Goal: Information Seeking & Learning: Learn about a topic

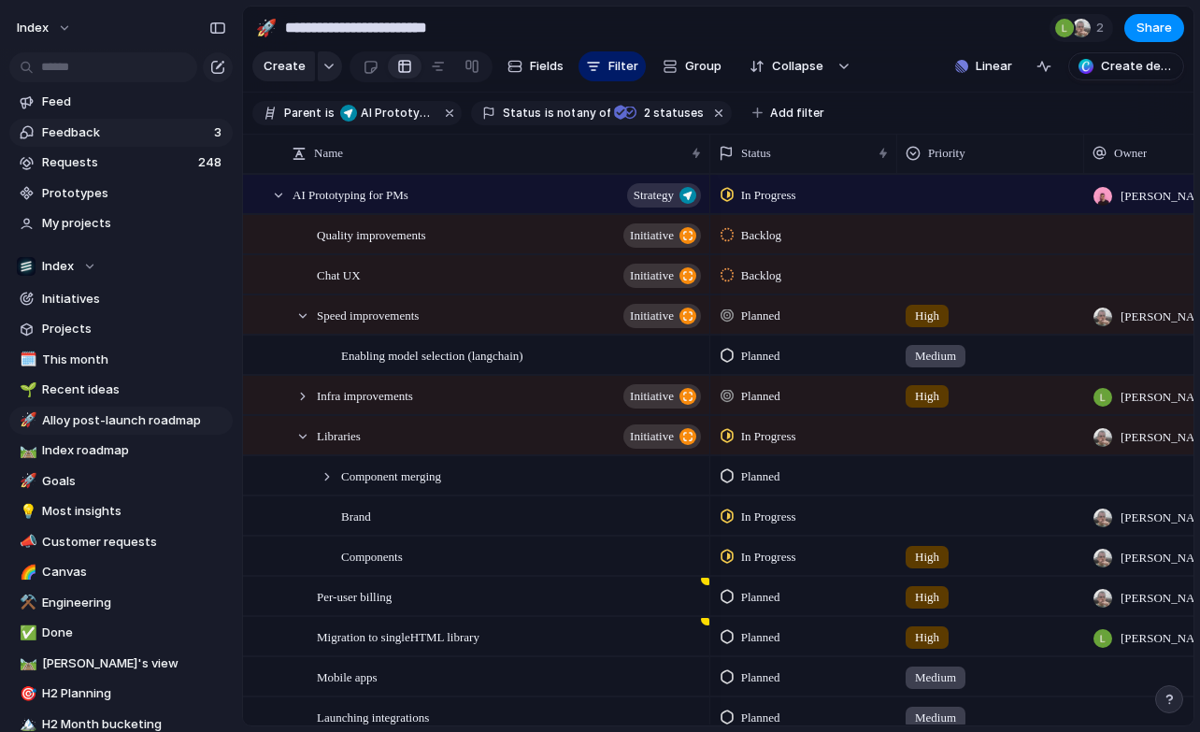
click at [99, 124] on span "Feedback" at bounding box center [125, 132] width 166 height 19
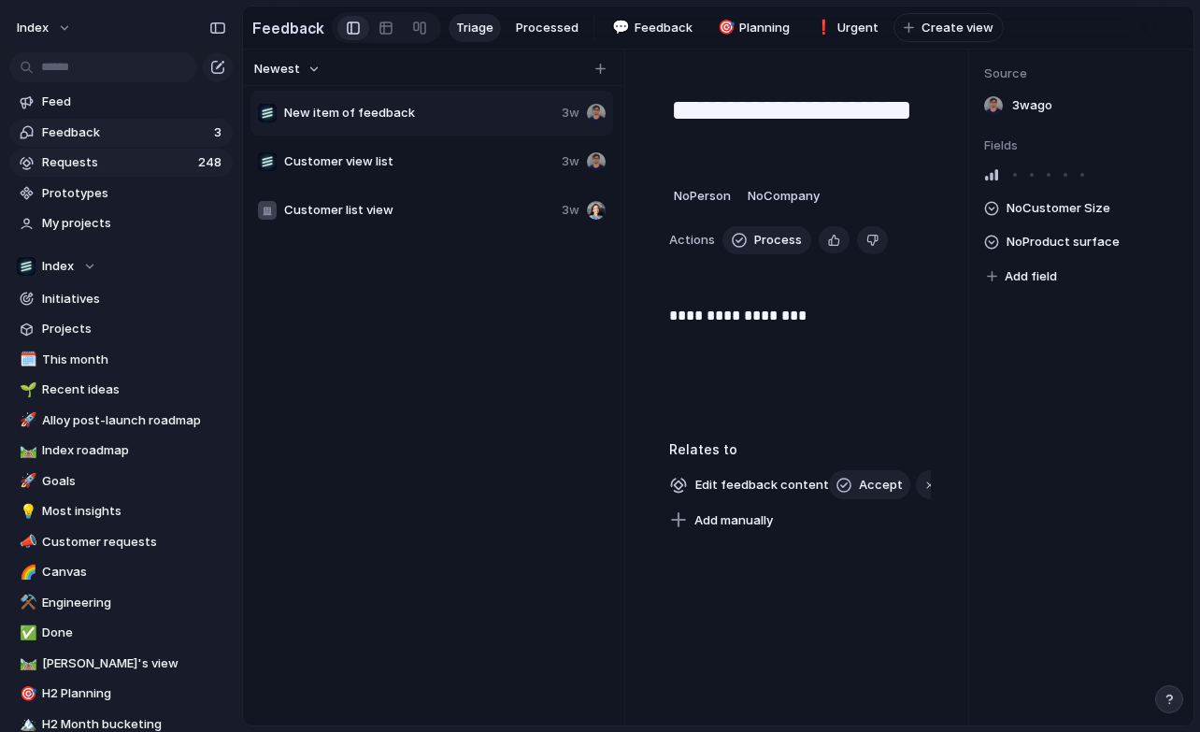
click at [99, 162] on span "Requests" at bounding box center [117, 162] width 151 height 19
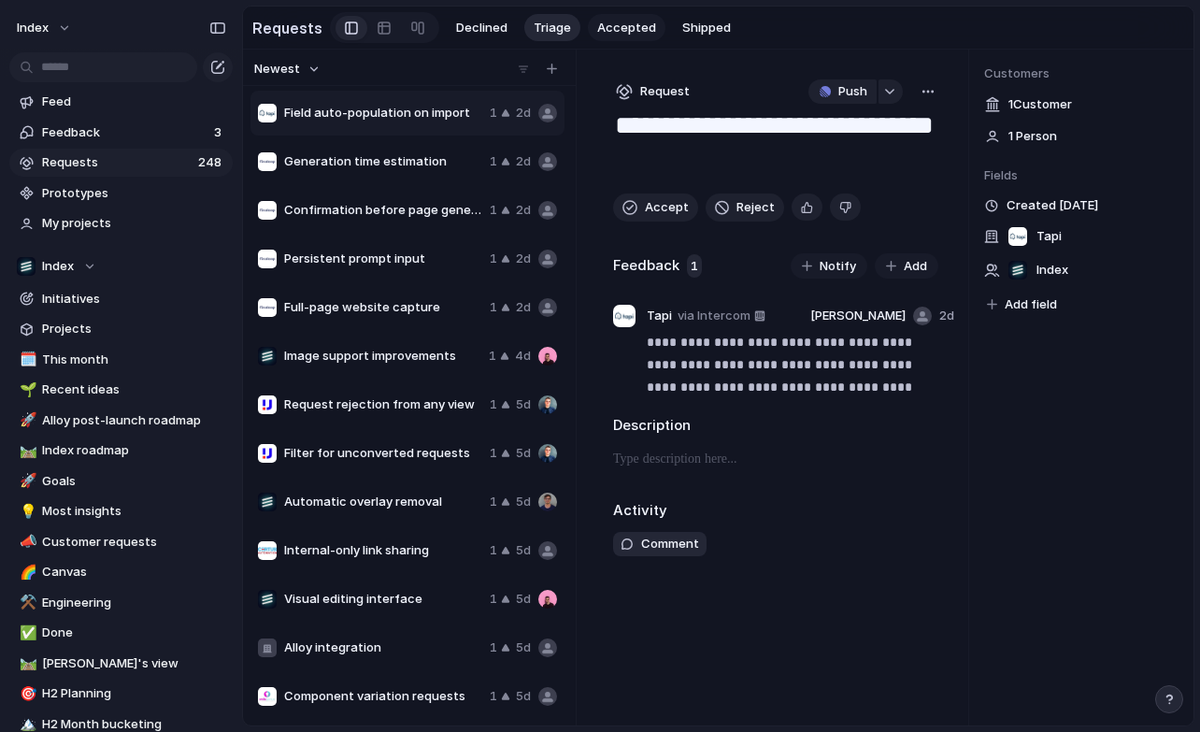
click at [616, 33] on span "Accepted" at bounding box center [626, 28] width 59 height 19
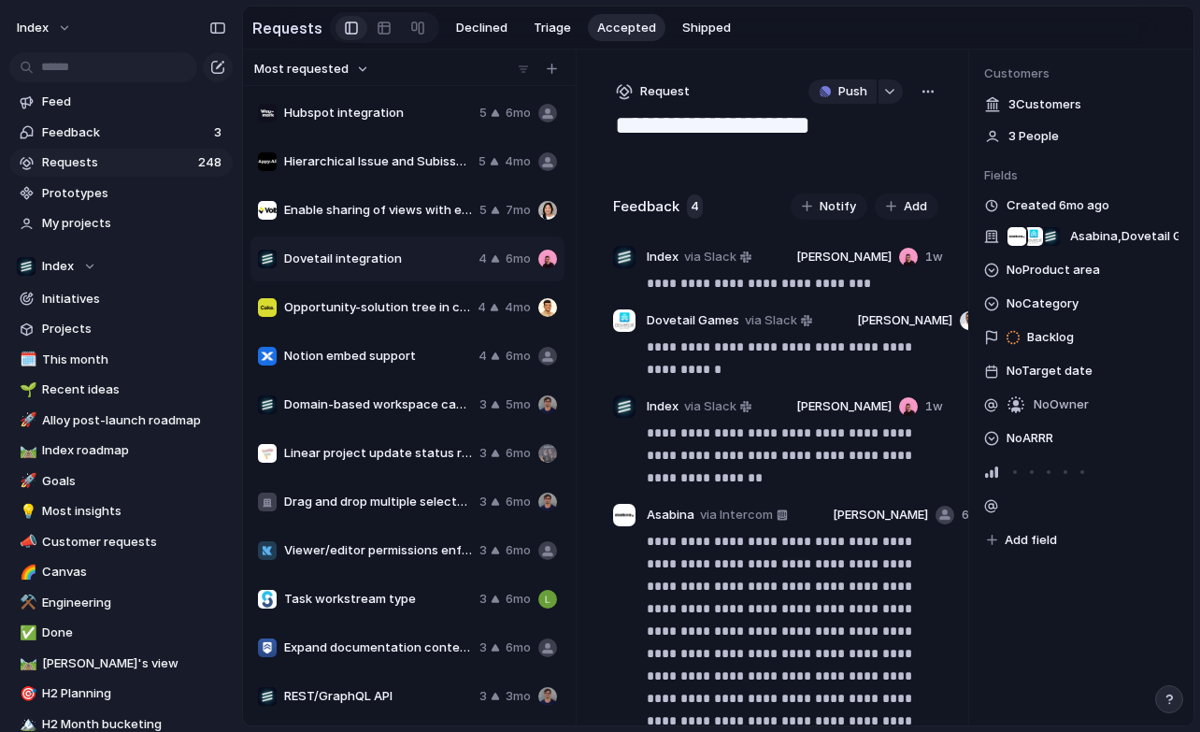
click at [341, 232] on div "Enable sharing of views with external users 5 7mo" at bounding box center [408, 210] width 314 height 45
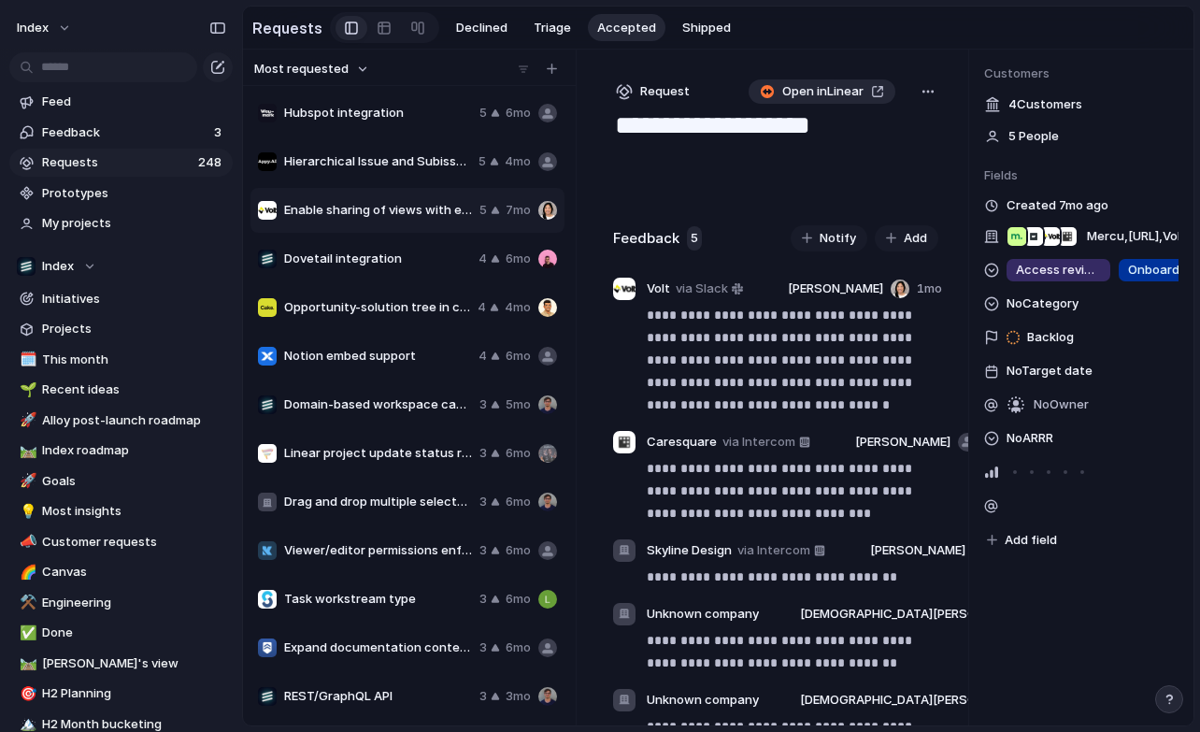
click at [341, 223] on div "Enable sharing of views with external users 5 7mo" at bounding box center [408, 210] width 314 height 45
click at [737, 347] on p "**********" at bounding box center [793, 360] width 292 height 112
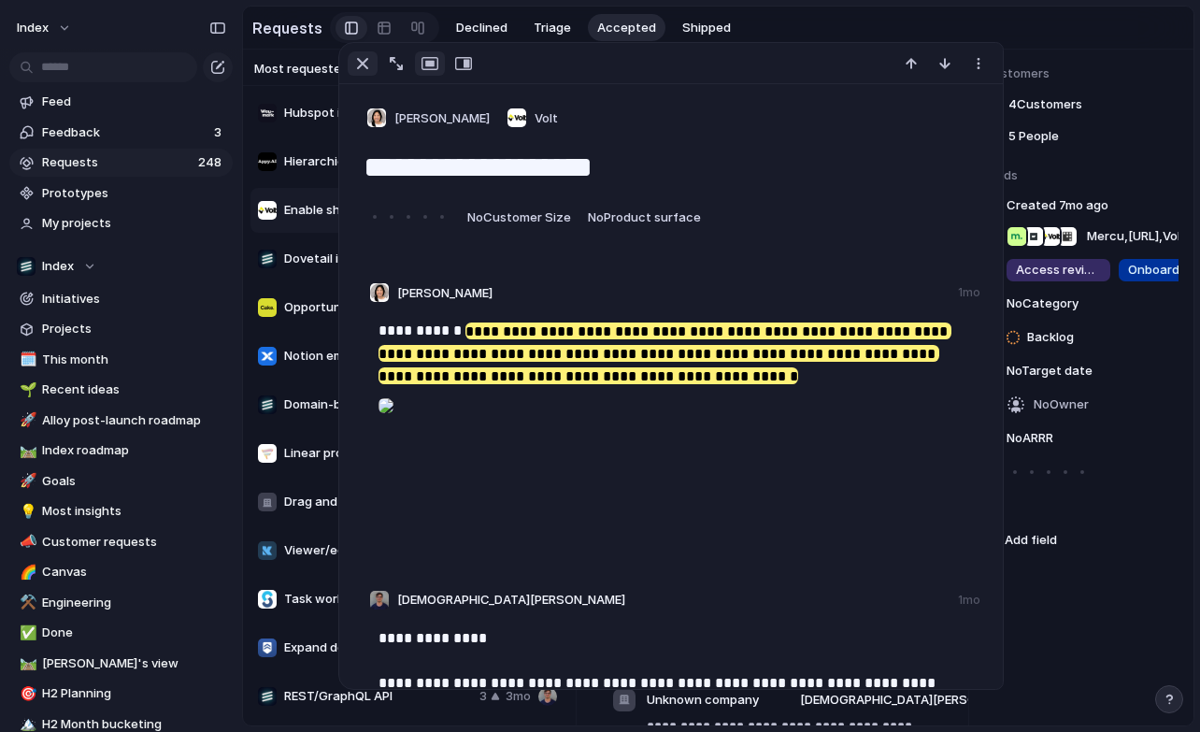
click at [350, 65] on button "button" at bounding box center [363, 63] width 30 height 24
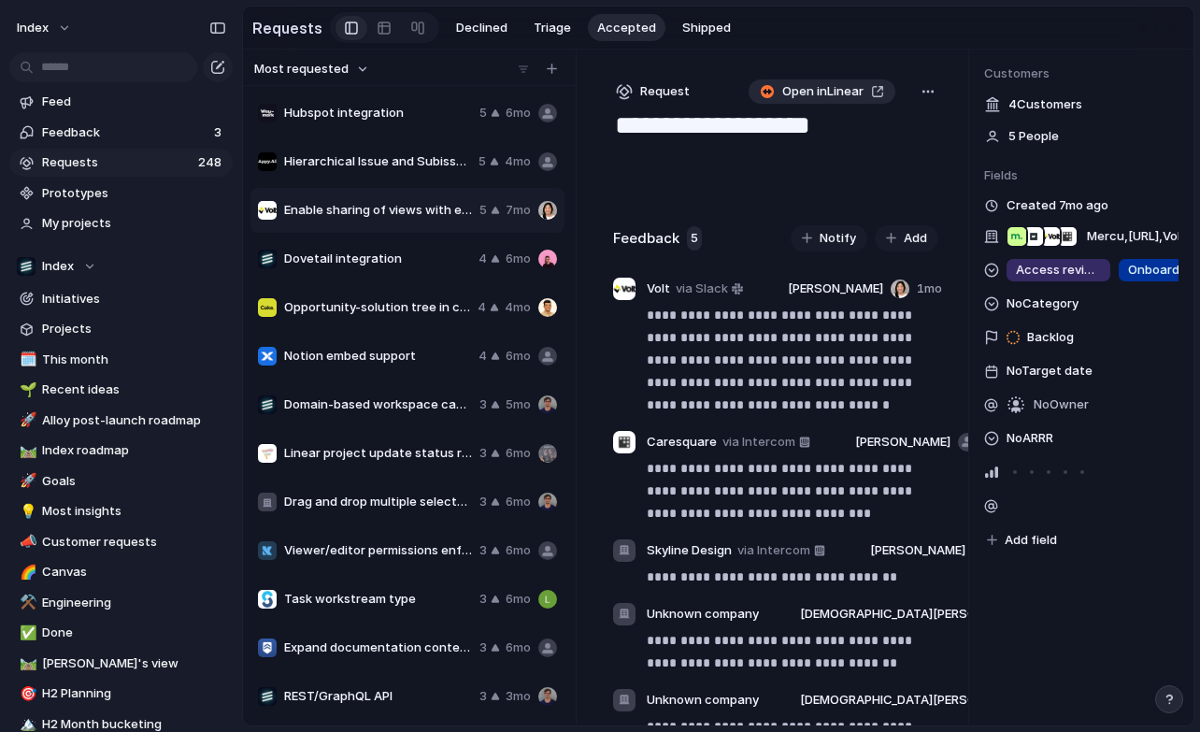
click at [1168, 695] on div "button" at bounding box center [1169, 699] width 13 height 13
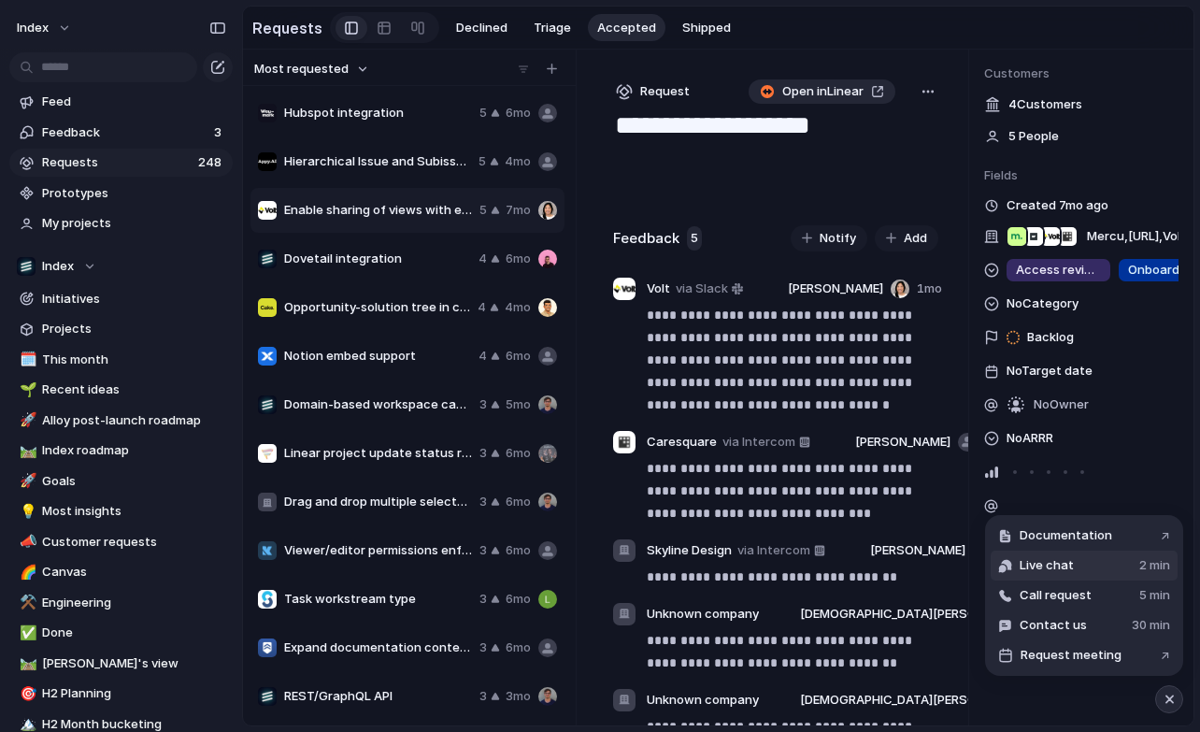
click at [1069, 571] on span "Live chat" at bounding box center [1047, 565] width 54 height 19
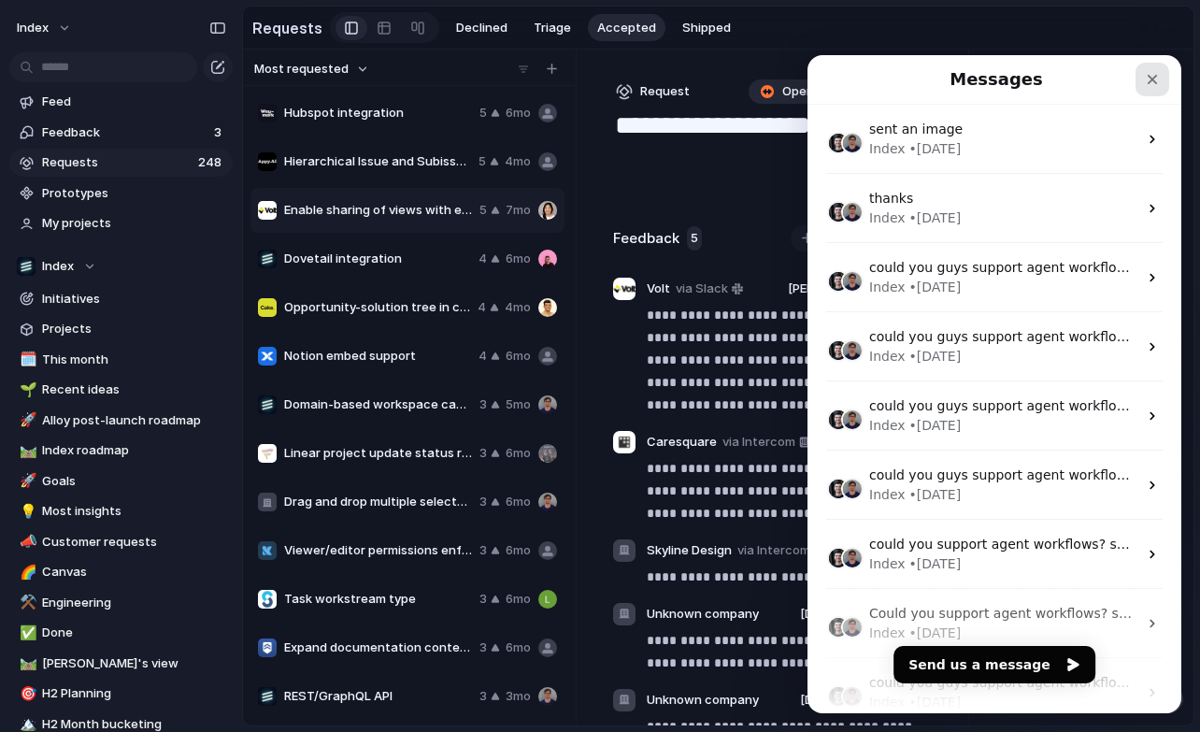
click at [1149, 77] on icon "Close" at bounding box center [1153, 80] width 10 height 10
